Goal: Task Accomplishment & Management: Use online tool/utility

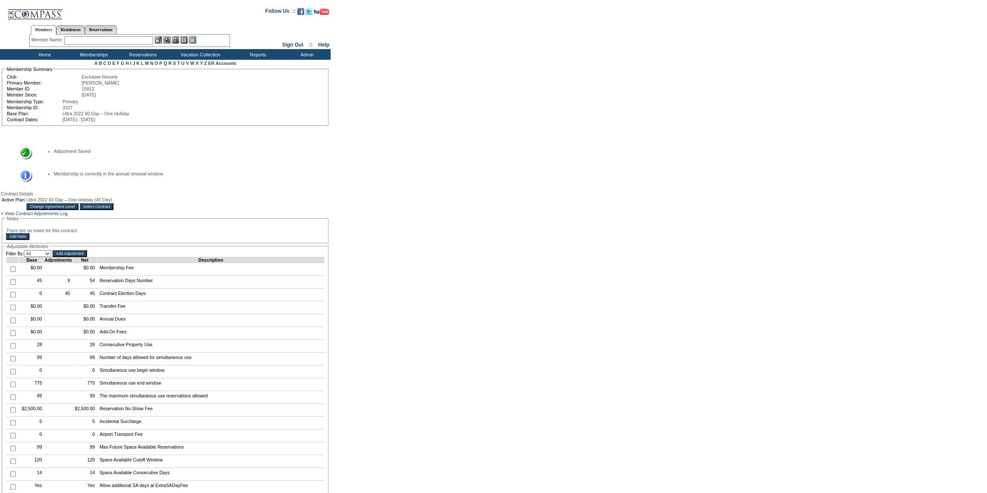
click at [12, 284] on input "checkbox" at bounding box center [13, 282] width 6 height 6
checkbox input "true"
click at [87, 257] on input "Add Adjustment" at bounding box center [69, 253] width 35 height 7
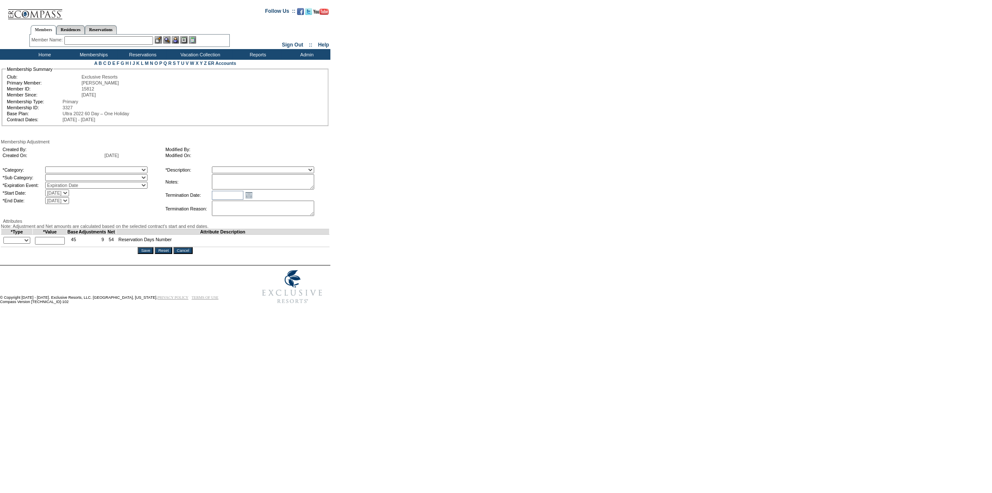
click at [85, 171] on select "A La Carte Days Contract Election Days Converted Days [MEDICAL_DATA] Other Refe…" at bounding box center [96, 169] width 102 height 7
select select "56"
click at [62, 167] on select "A La Carte Days Contract Election Days Converted Days [MEDICAL_DATA] Other Refe…" at bounding box center [96, 169] width 102 height 7
drag, startPoint x: 0, startPoint y: 0, endPoint x: 81, endPoint y: 176, distance: 193.9
click at [81, 176] on select "Miscellaneous Adjustment" at bounding box center [96, 177] width 102 height 7
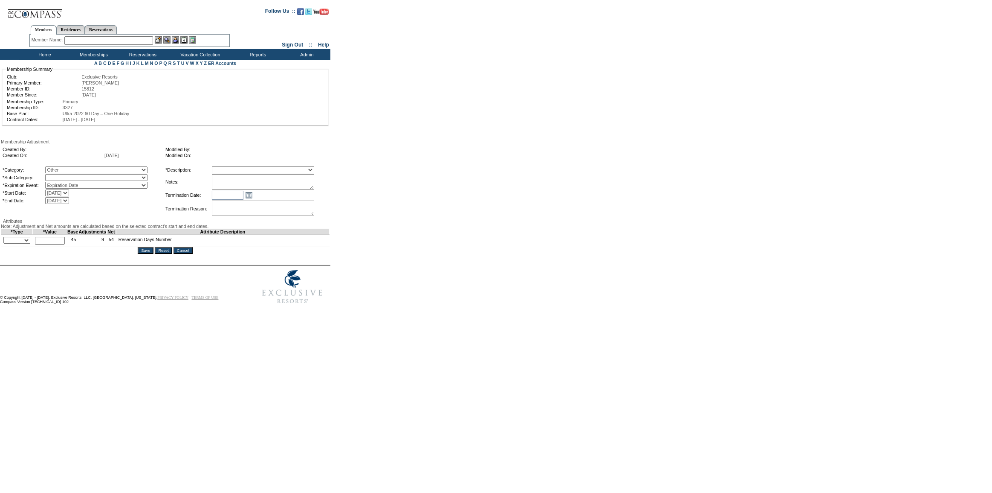
select select "179"
click at [62, 175] on select "Miscellaneous Adjustment" at bounding box center [96, 177] width 102 height 7
click at [272, 170] on select "Membership/Transfer Fee Adjustment Membership Fee Adjustment Add-On Fee Adjustm…" at bounding box center [263, 169] width 102 height 7
select select "275"
click at [227, 167] on select "Membership/Transfer Fee Adjustment Membership Fee Adjustment Add-On Fee Adjustm…" at bounding box center [263, 169] width 102 height 7
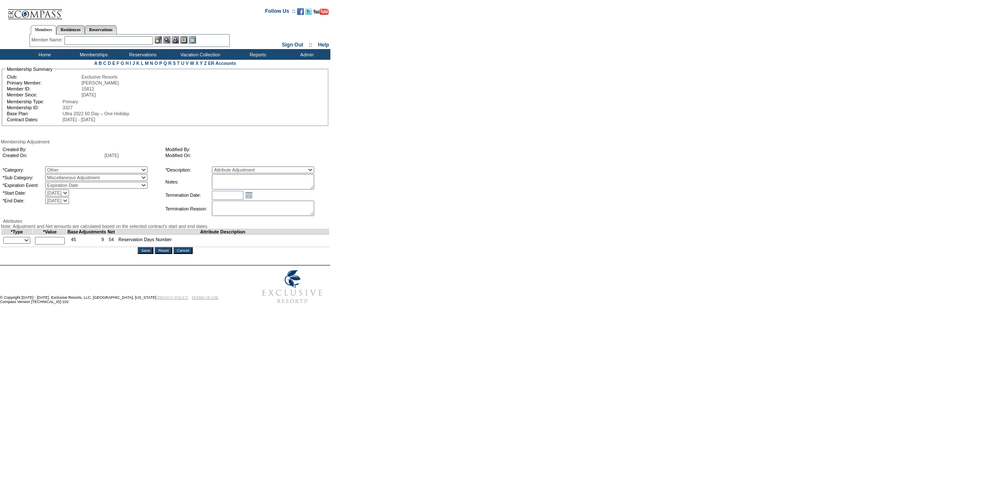
click at [242, 182] on textarea at bounding box center [263, 181] width 102 height 15
paste textarea "5 days should have been added to this contract year as they bought 45 days but …"
type textarea "5 days should have been added to this contract year as they bought 45 days but …"
click at [30, 244] on select "+ - Override" at bounding box center [16, 240] width 27 height 7
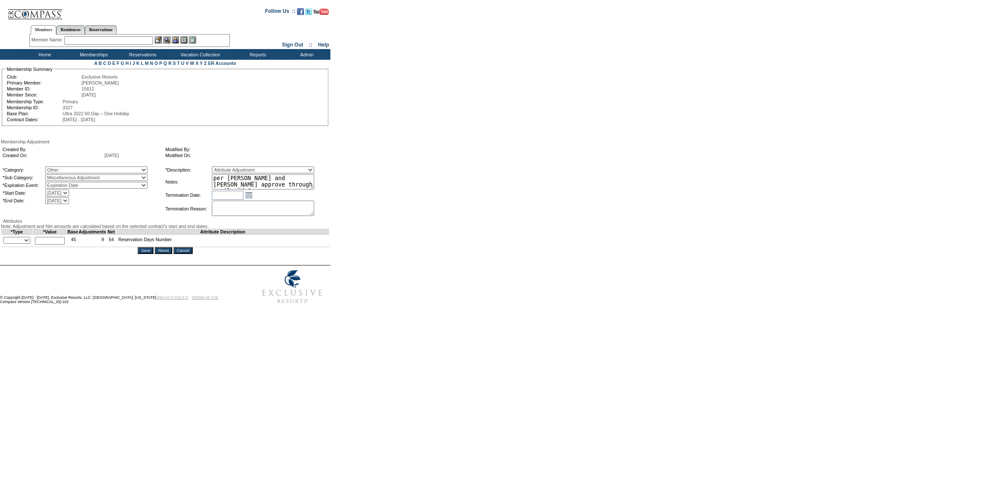
select select "2"
click at [5, 244] on select "+ - Override" at bounding box center [16, 240] width 27 height 7
click at [60, 244] on input "text" at bounding box center [50, 241] width 30 height 8
type input "5"
click at [150, 254] on input "Save" at bounding box center [146, 250] width 16 height 7
